Goal: Information Seeking & Learning: Learn about a topic

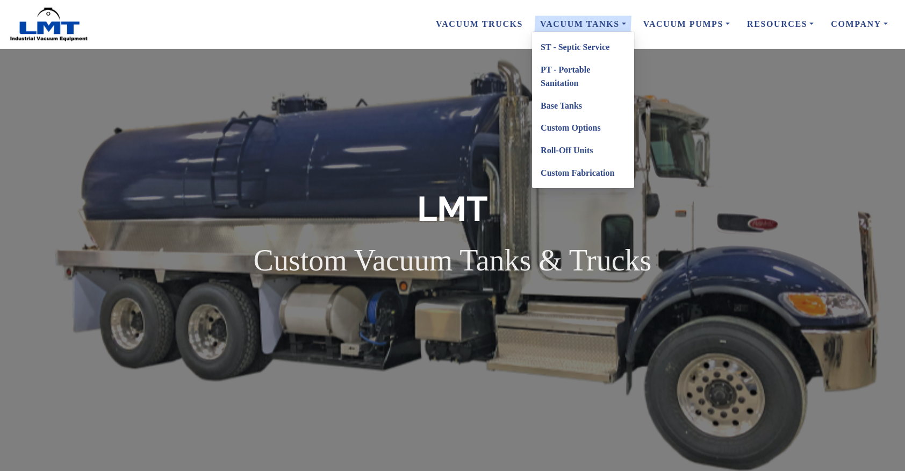
click at [564, 105] on link "Base Tanks" at bounding box center [583, 106] width 102 height 23
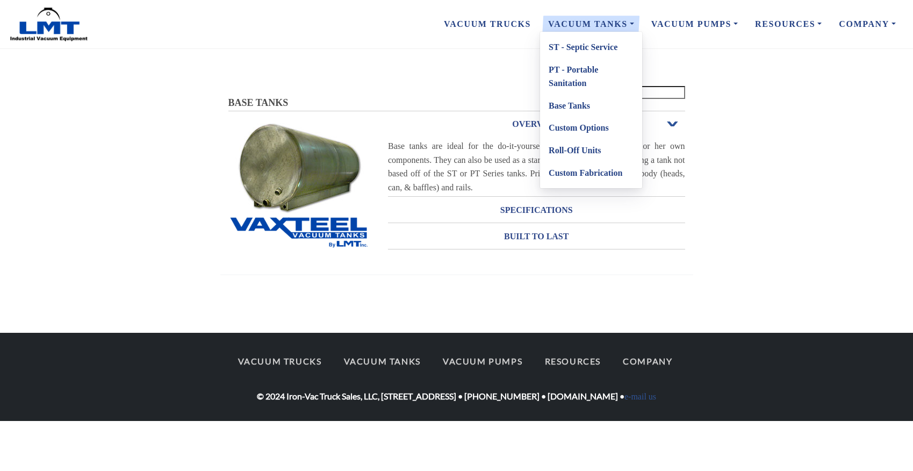
click at [585, 152] on link "Roll-Off Units" at bounding box center [591, 150] width 102 height 23
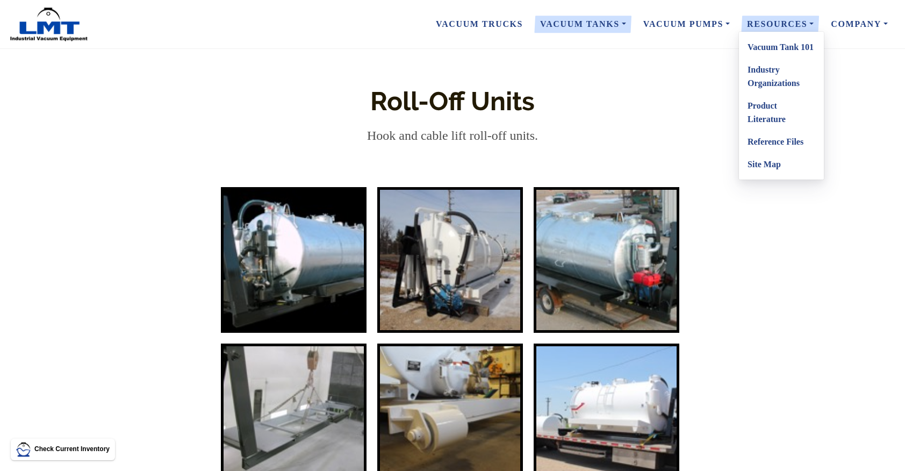
click at [763, 113] on link "Product Literature" at bounding box center [781, 113] width 85 height 36
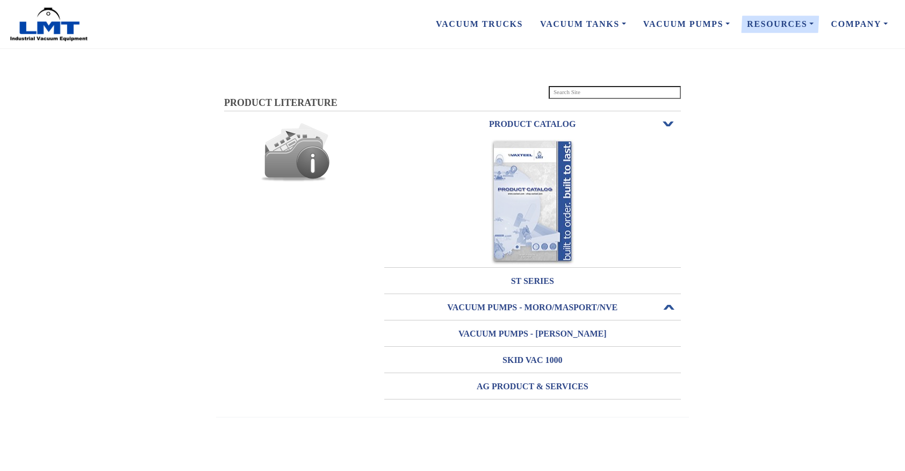
click at [587, 305] on h3 "VACUUM PUMPS - MORO/MASPORT/NVE" at bounding box center [532, 307] width 297 height 17
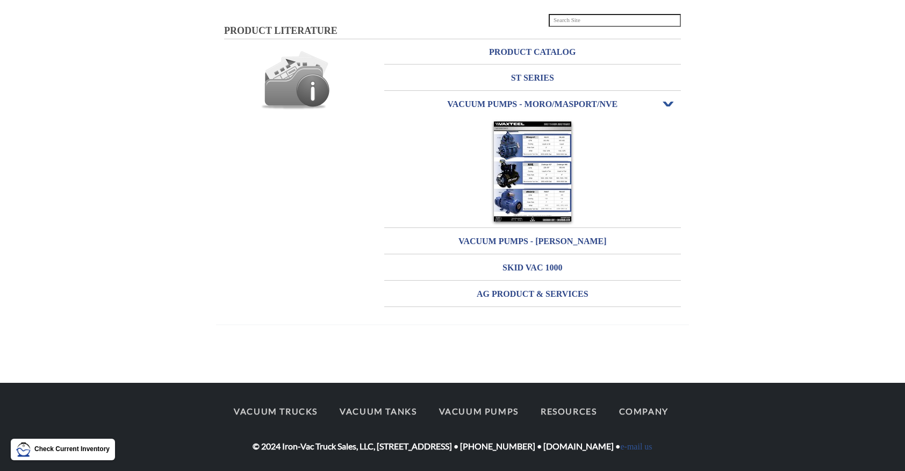
scroll to position [72, 0]
click at [547, 52] on h3 "PRODUCT CATALOG" at bounding box center [532, 52] width 297 height 17
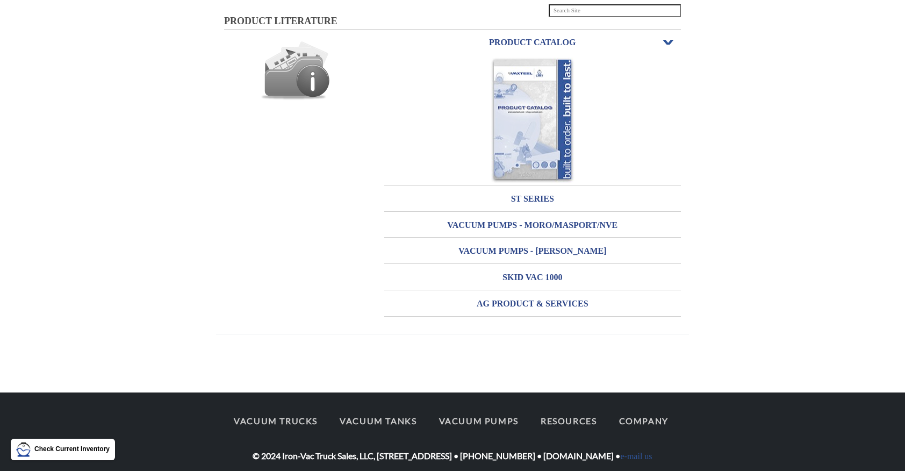
scroll to position [91, 0]
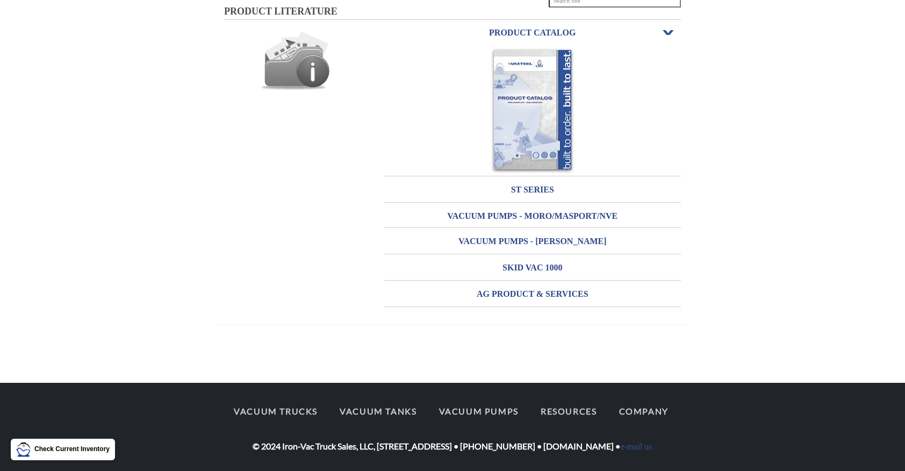
click at [539, 115] on img at bounding box center [533, 111] width 84 height 126
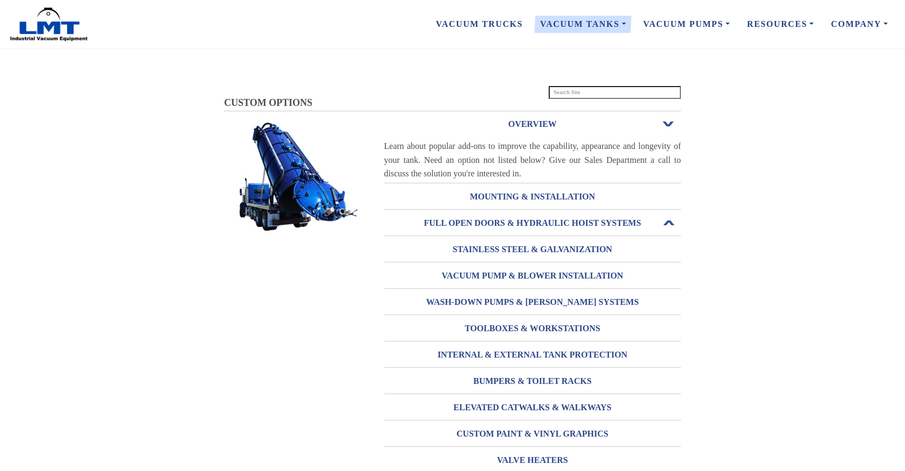
click at [518, 219] on h3 "FULL OPEN DOORS & HYDRAULIC HOIST SYSTEMS" at bounding box center [532, 223] width 297 height 17
